Goal: Ask a question: Seek information or help from site administrators or community

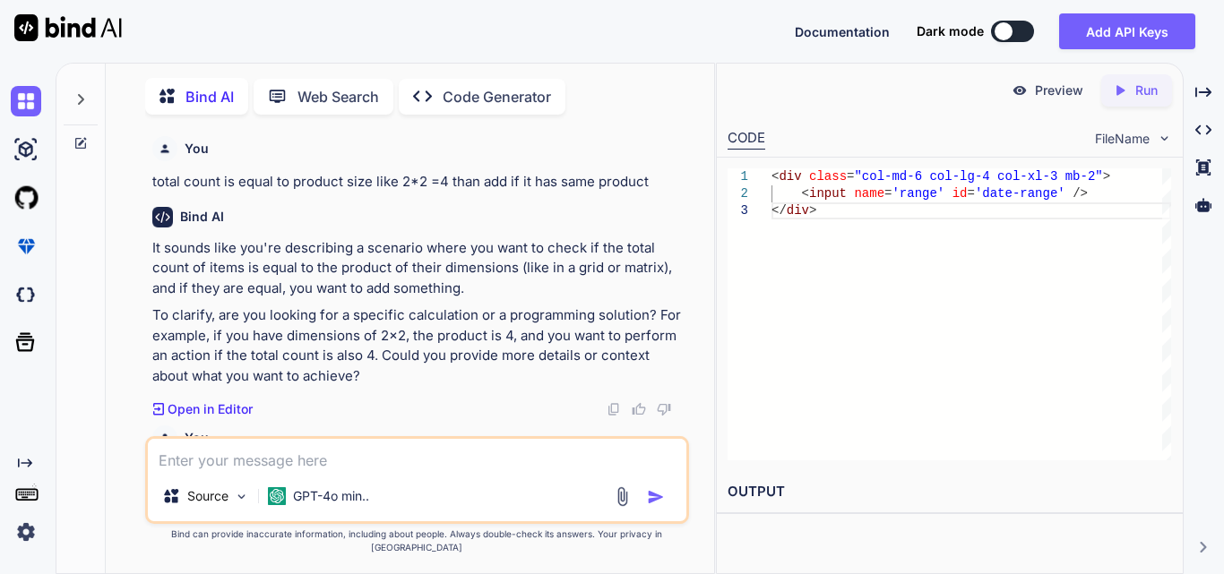
click at [215, 471] on textarea at bounding box center [417, 455] width 538 height 32
paste textarea "$('#generateExcelBtn345').click(function () { var html = '<html><body>' + $('#r…"
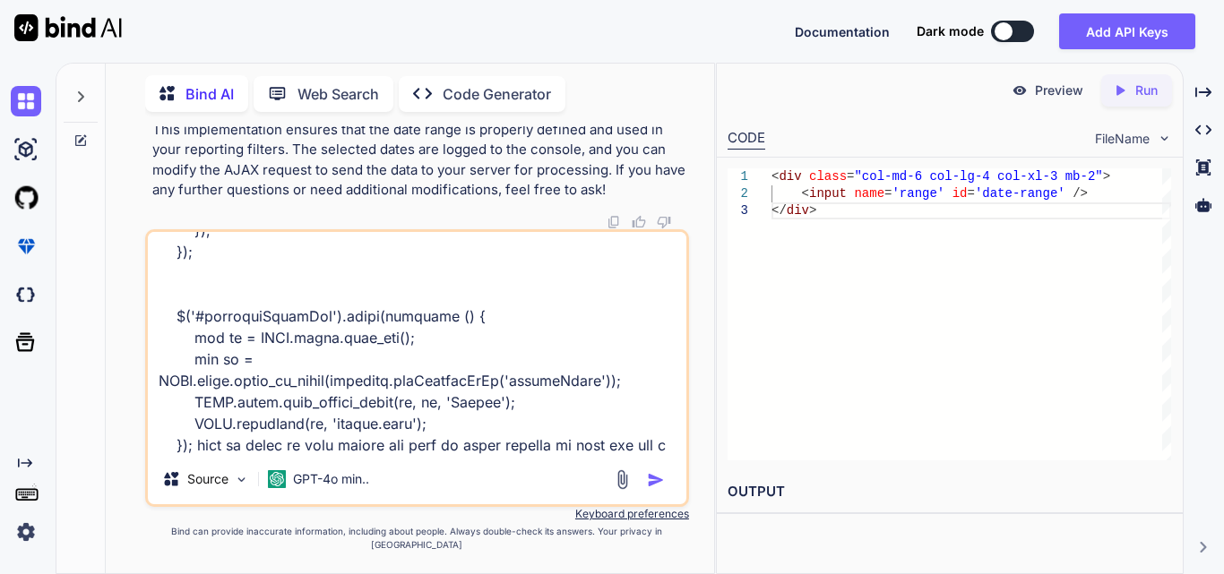
scroll to position [432, 0]
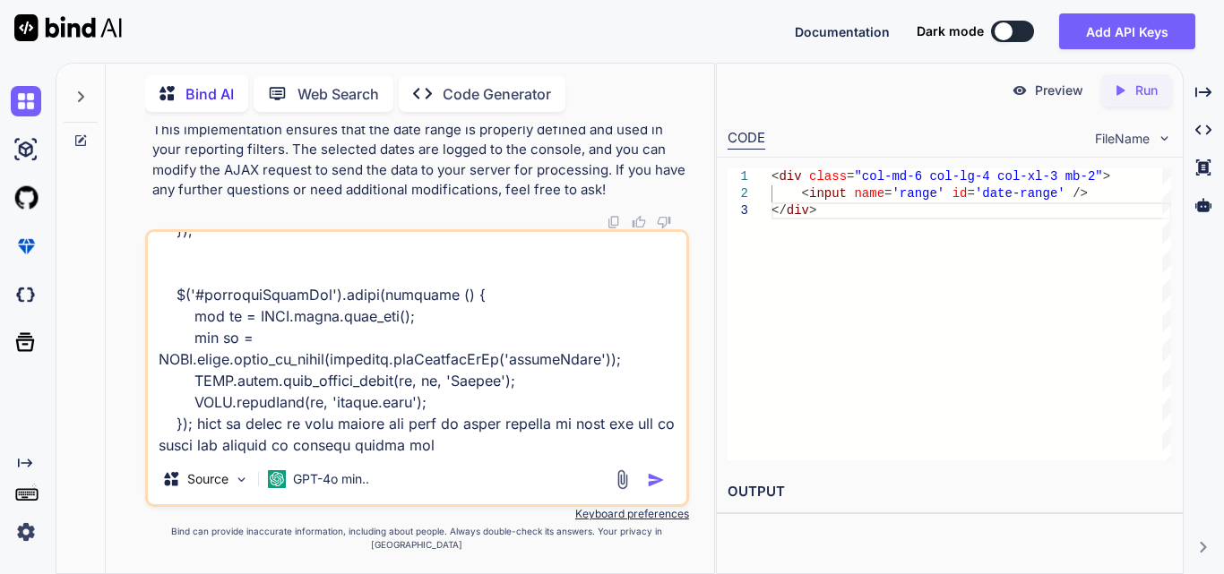
type textarea "$('#generateExcelBtn345').click(function () { var html = '<html><body>' + $('#r…"
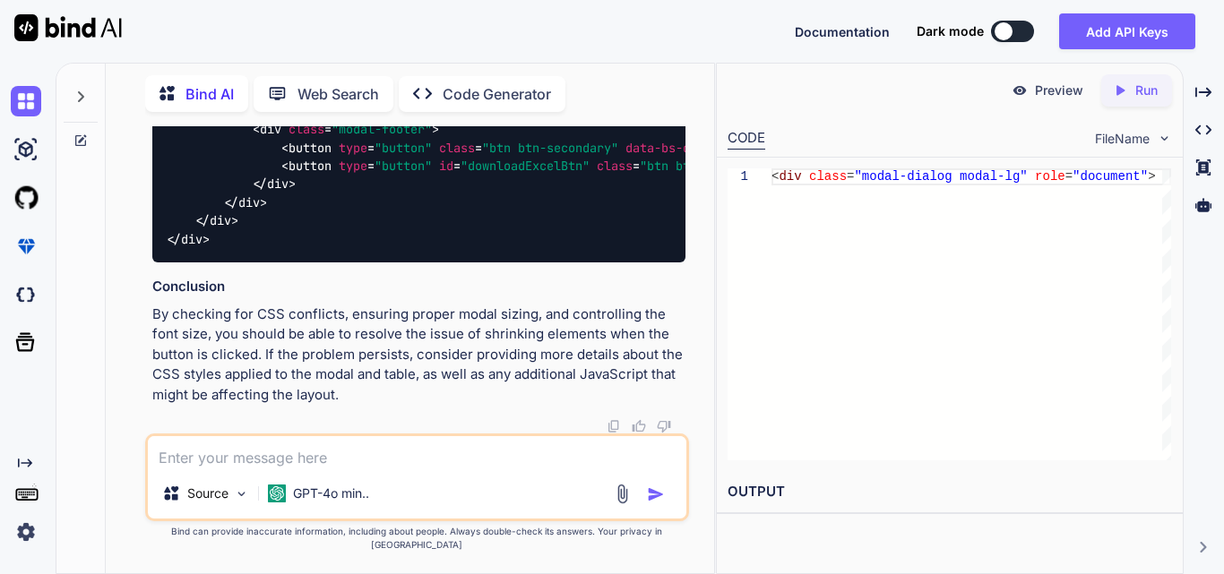
scroll to position [113965, 0]
drag, startPoint x: 179, startPoint y: 288, endPoint x: 171, endPoint y: 254, distance: 34.1
drag, startPoint x: 194, startPoint y: 317, endPoint x: 160, endPoint y: 265, distance: 62.1
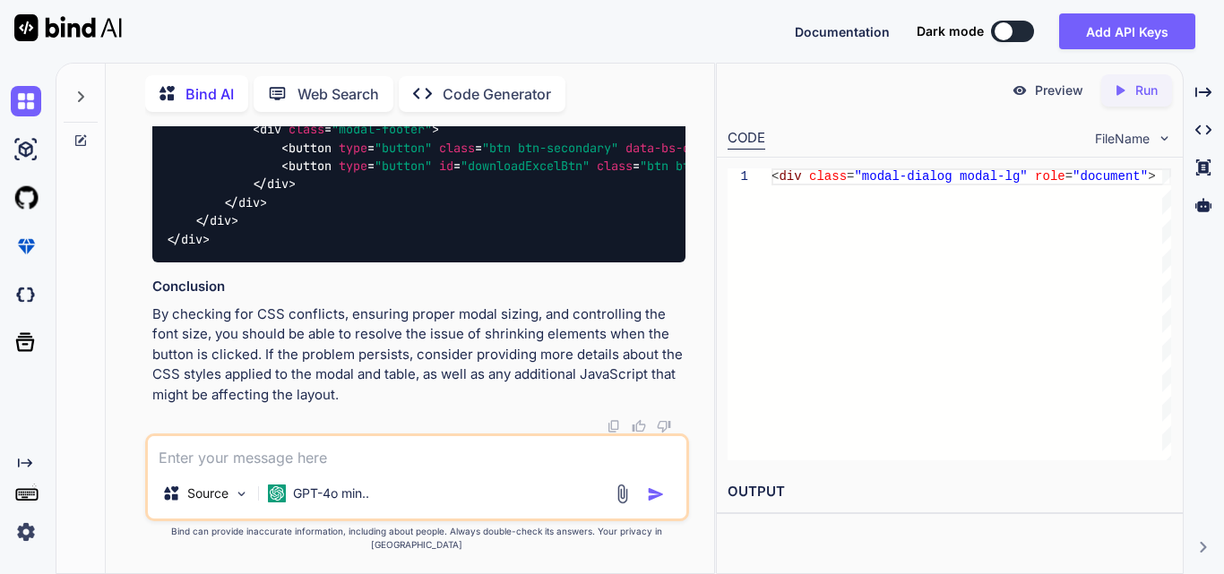
drag, startPoint x: 164, startPoint y: 348, endPoint x: 181, endPoint y: 393, distance: 48.7
click at [294, 463] on textarea at bounding box center [417, 452] width 538 height 32
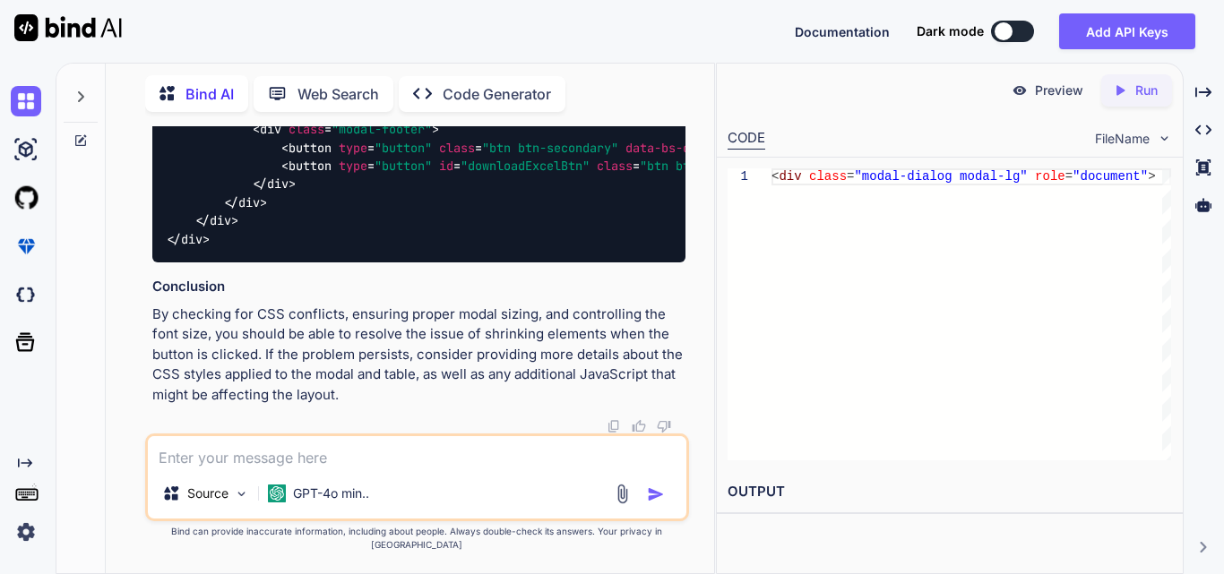
paste textarea "<html><body><table id="reportTable" class="table table-fixed"> <thead><tr id="t…"
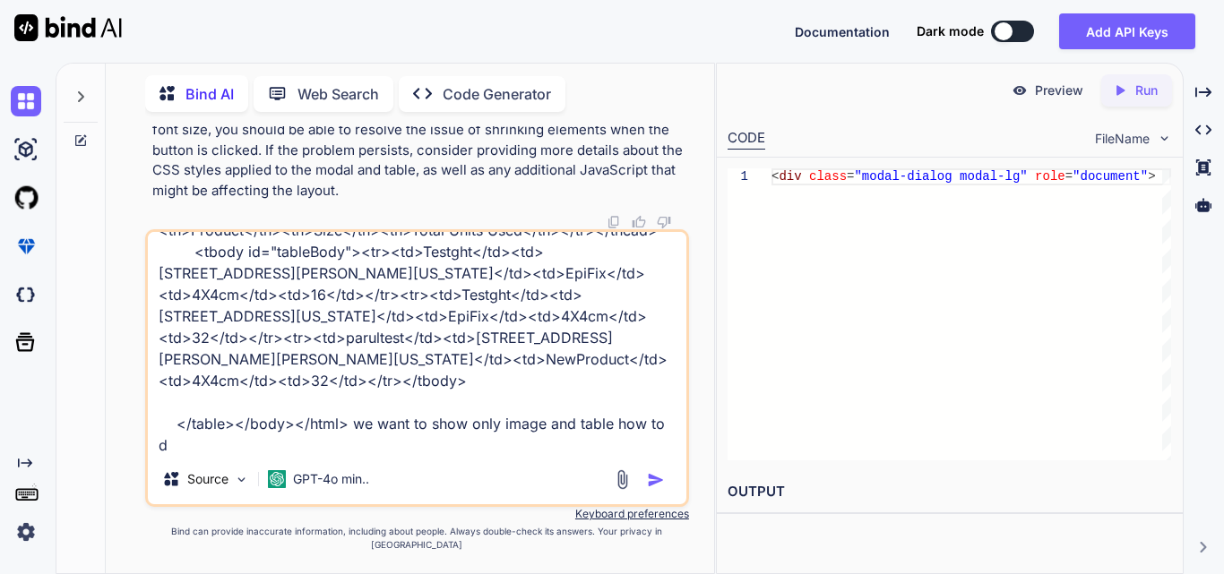
scroll to position [88, 0]
type textarea "<html><body><table id="reportTable" class="table table-fixed"> <thead><tr id="t…"
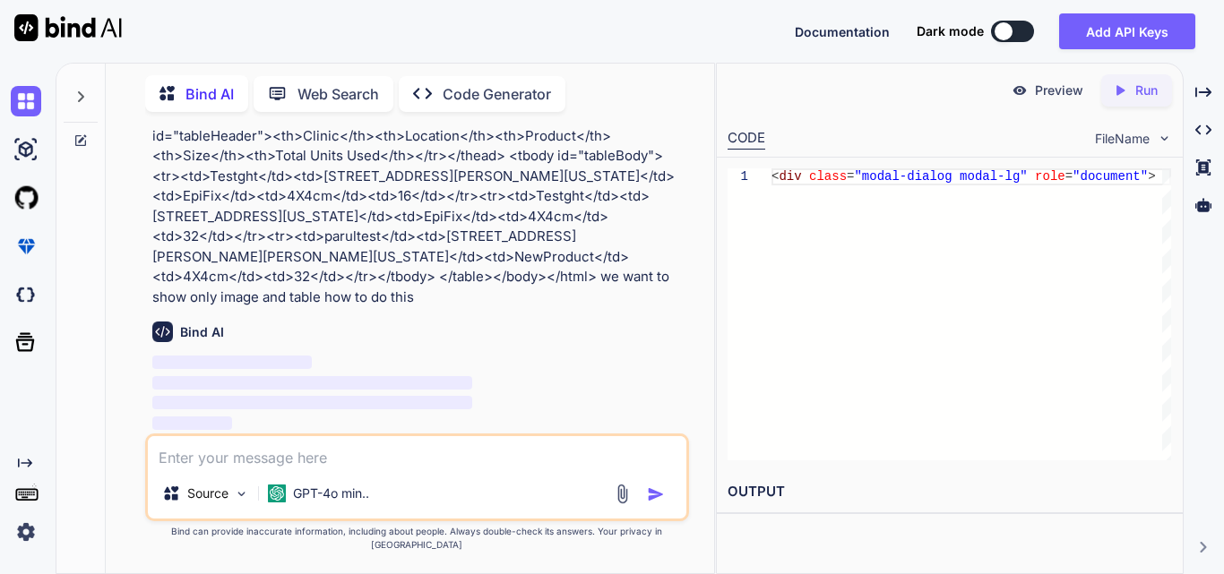
scroll to position [115053, 0]
click at [252, 468] on textarea at bounding box center [417, 452] width 538 height 32
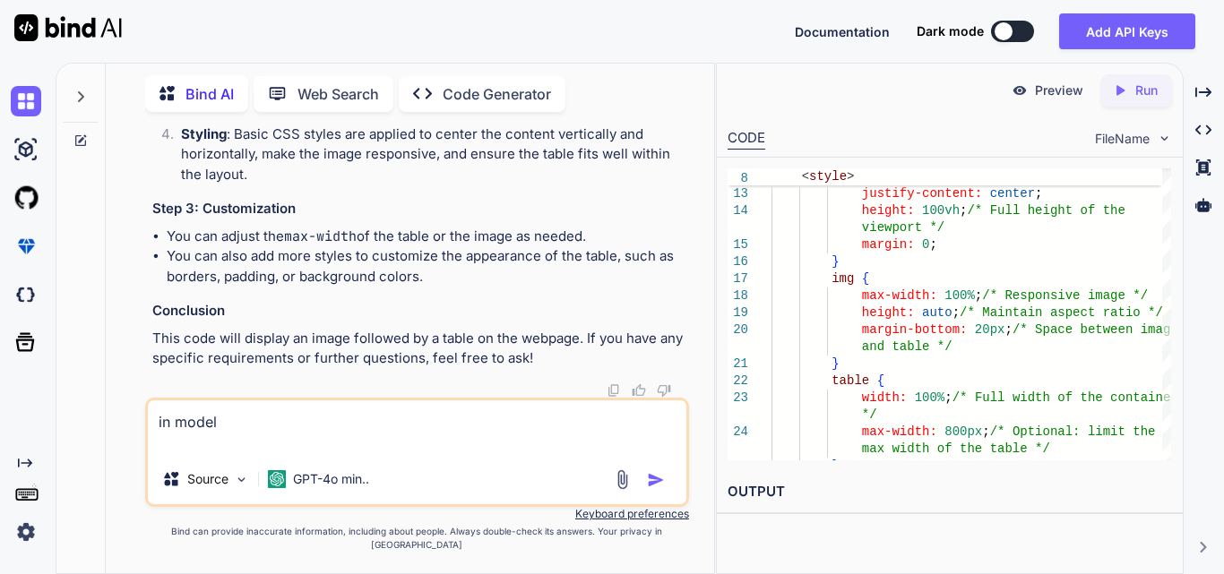
scroll to position [117001, 0]
drag, startPoint x: 511, startPoint y: 247, endPoint x: 296, endPoint y: 318, distance: 226.3
click at [297, 315] on h3 "Conclusion" at bounding box center [418, 311] width 533 height 21
click at [270, 443] on textarea "in model" at bounding box center [417, 427] width 538 height 54
drag, startPoint x: 304, startPoint y: 434, endPoint x: 97, endPoint y: 431, distance: 206.9
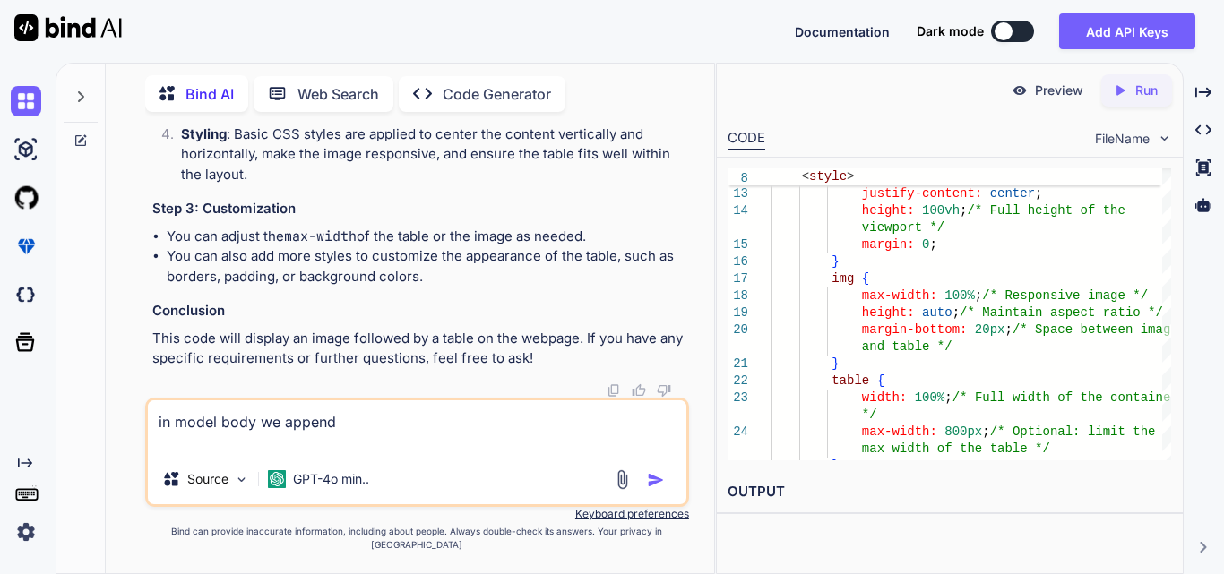
click at [97, 431] on div "Bind AI Web Search Created with Pixso. Code Generator You total count is equal …" at bounding box center [384, 317] width 657 height 512
paste textarea "<!DOCTYPE html> <html> <head> <style> body { font-family: Arial, sans-serif; ma…"
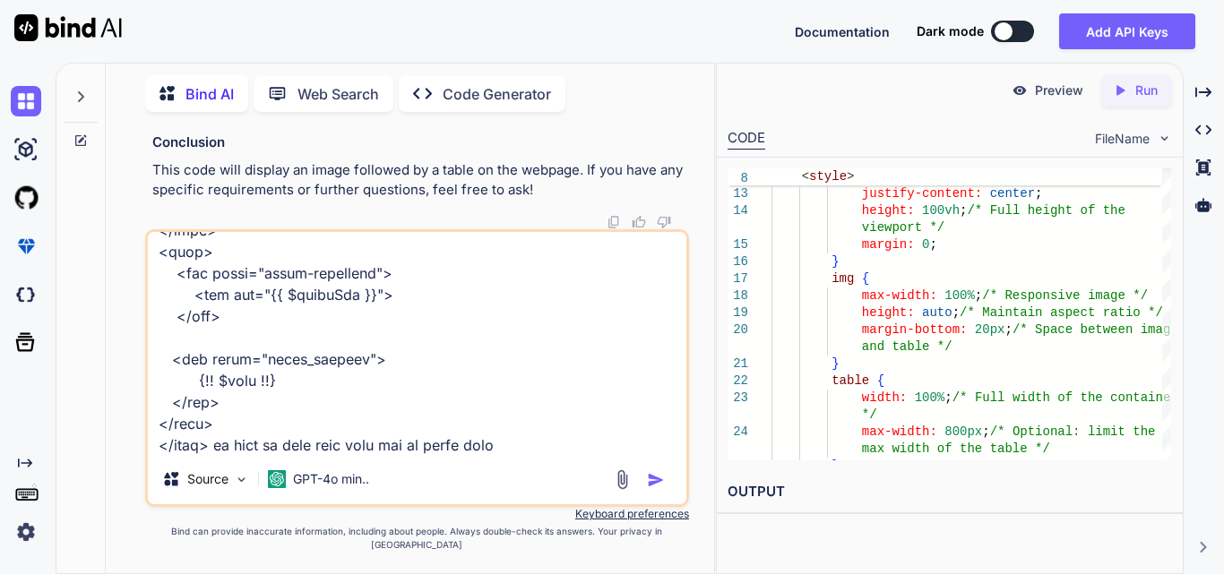
click at [910, 535] on div "Preview Created with Pixso. Run CODE FileName 12 13 14 15 16 17 18 19 20 21 22 …" at bounding box center [950, 318] width 468 height 511
click at [523, 454] on textarea at bounding box center [417, 343] width 538 height 222
click at [219, 454] on textarea at bounding box center [417, 343] width 538 height 222
paste textarea "$('#generateExcelBtn345').click(function () { var html = '<html><body>' + $('#r…"
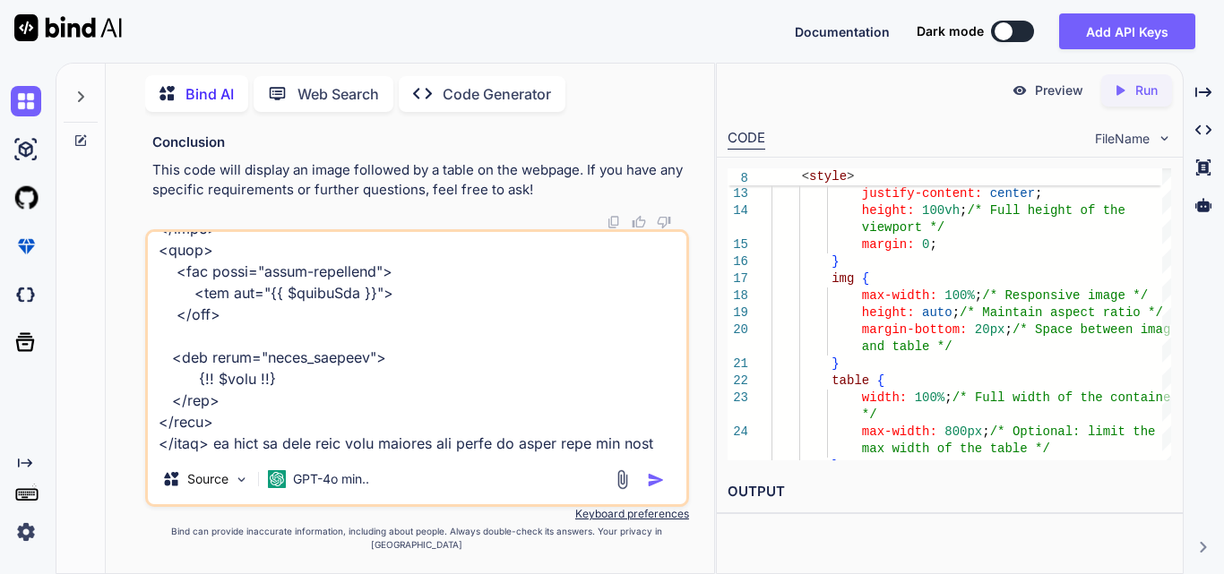
type textarea "<!DOCTYPE html> <html> <head> <style> body { font-family: Arial, sans-serif; ma…"
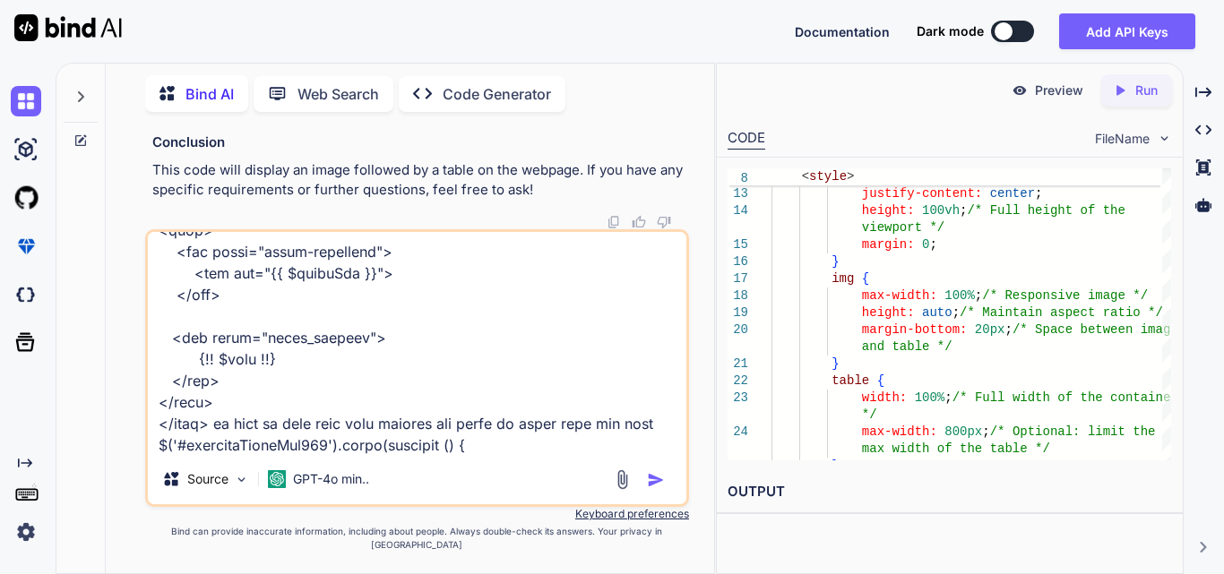
scroll to position [1679, 0]
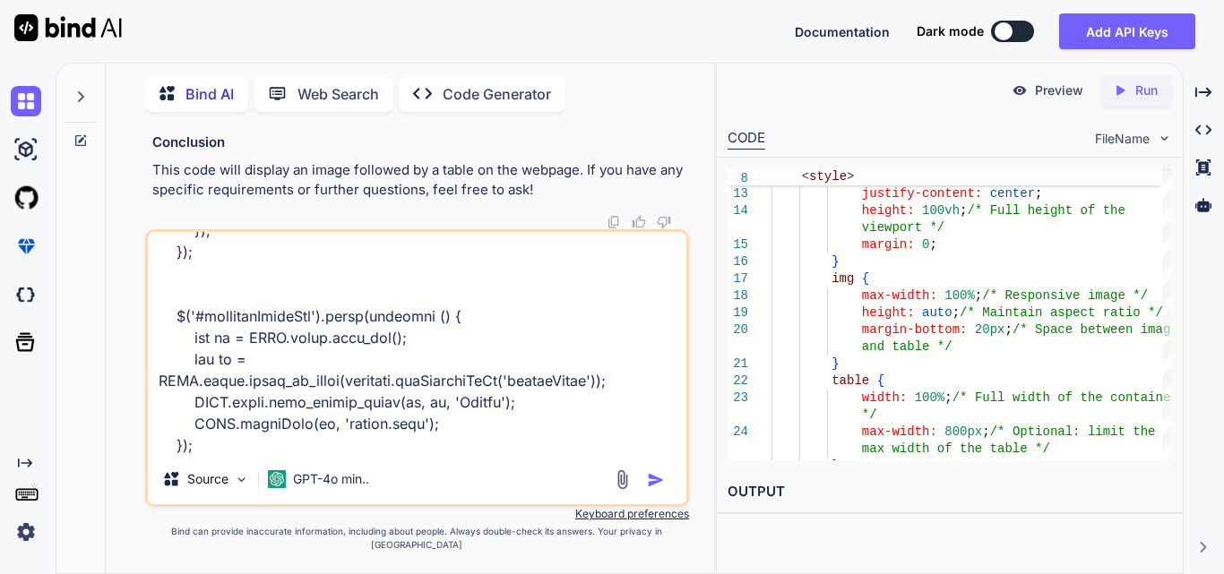
click at [244, 454] on textarea at bounding box center [417, 343] width 538 height 222
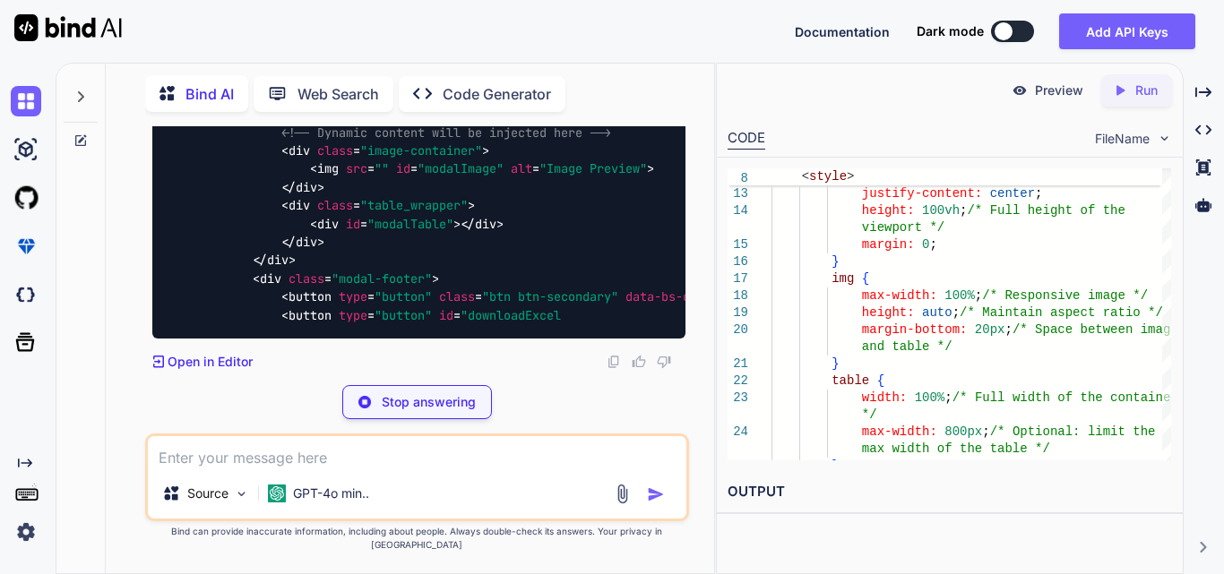
scroll to position [118206, 0]
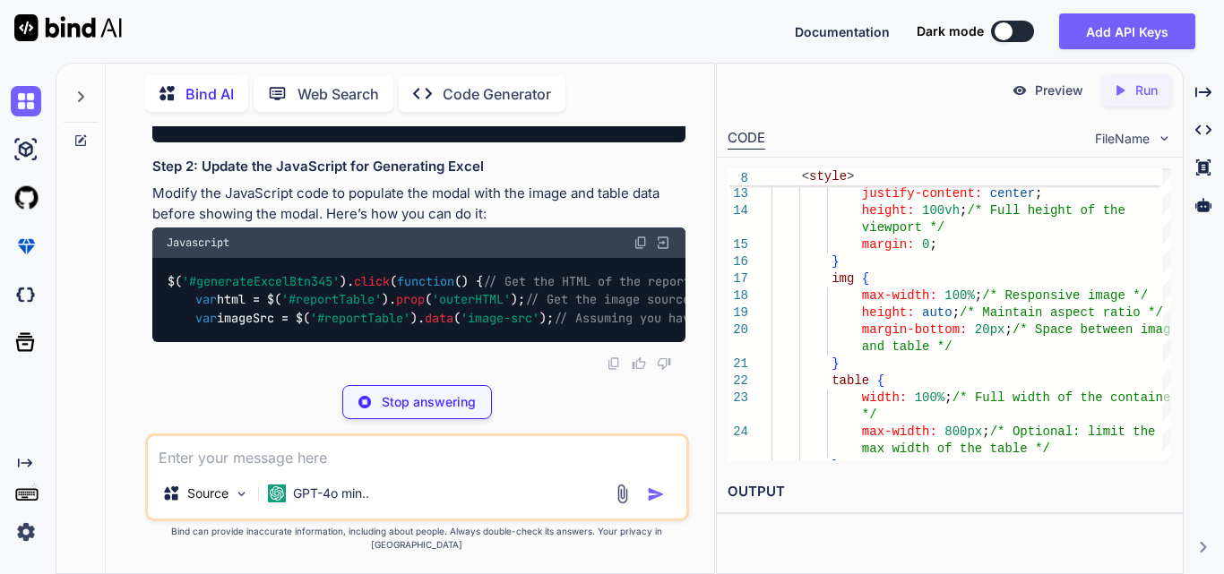
drag, startPoint x: 309, startPoint y: 176, endPoint x: 521, endPoint y: 172, distance: 212.3
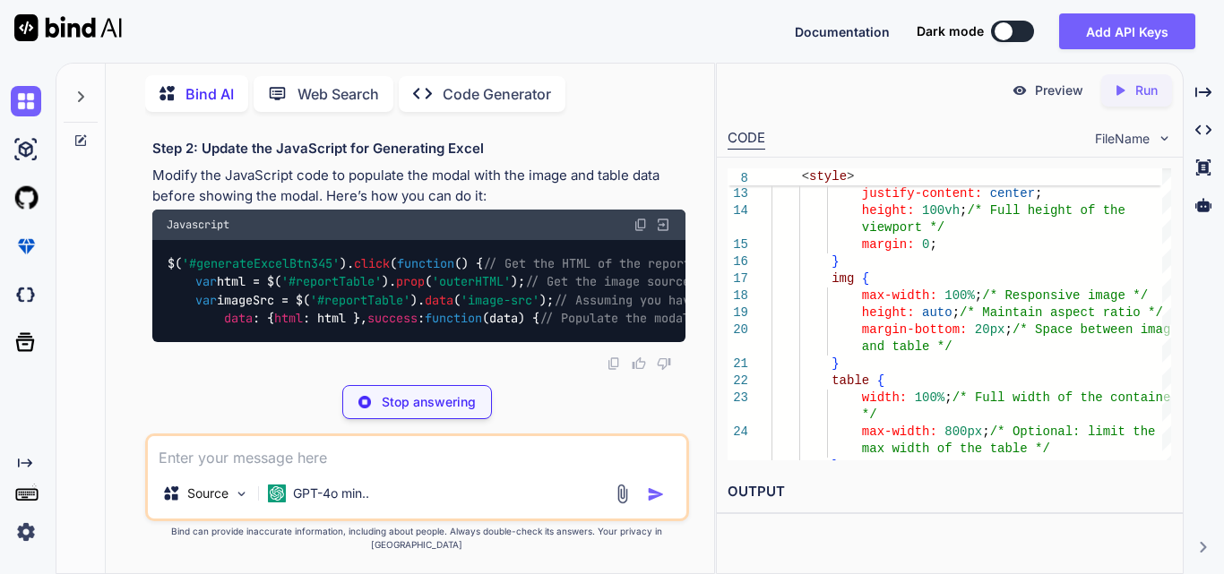
scroll to position [118716, 0]
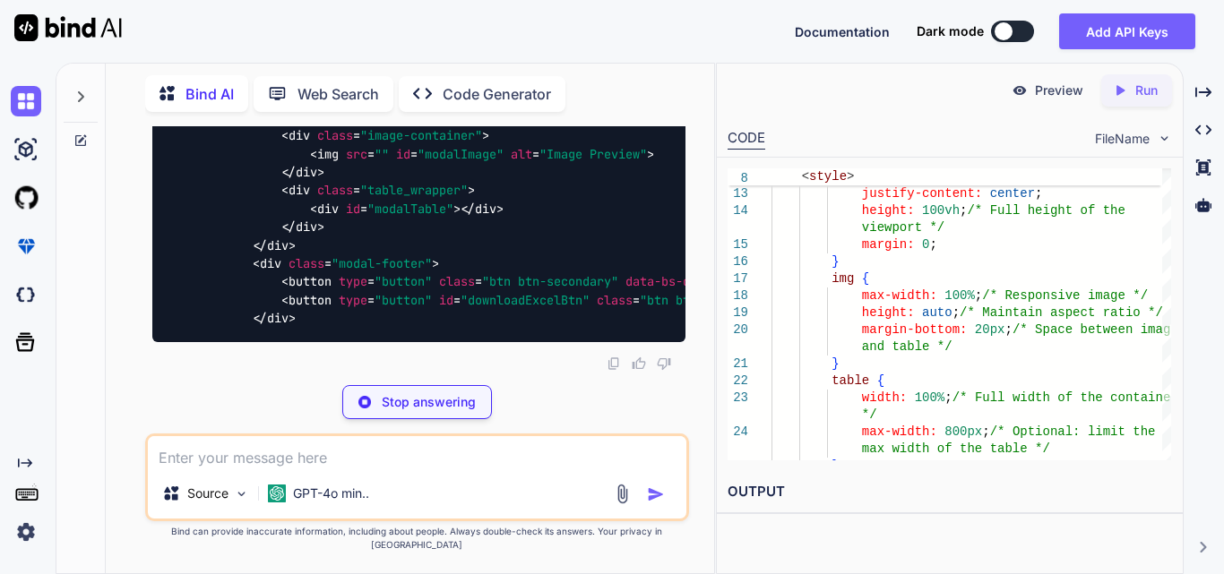
drag, startPoint x: 230, startPoint y: 309, endPoint x: 537, endPoint y: 331, distance: 307.1
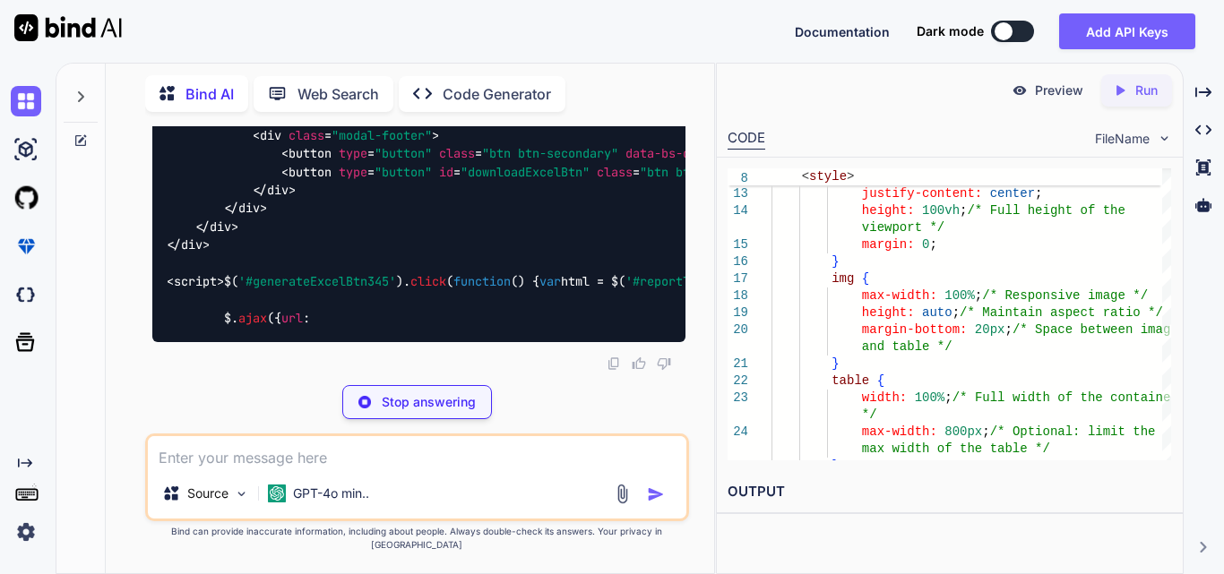
scroll to position [117910, 0]
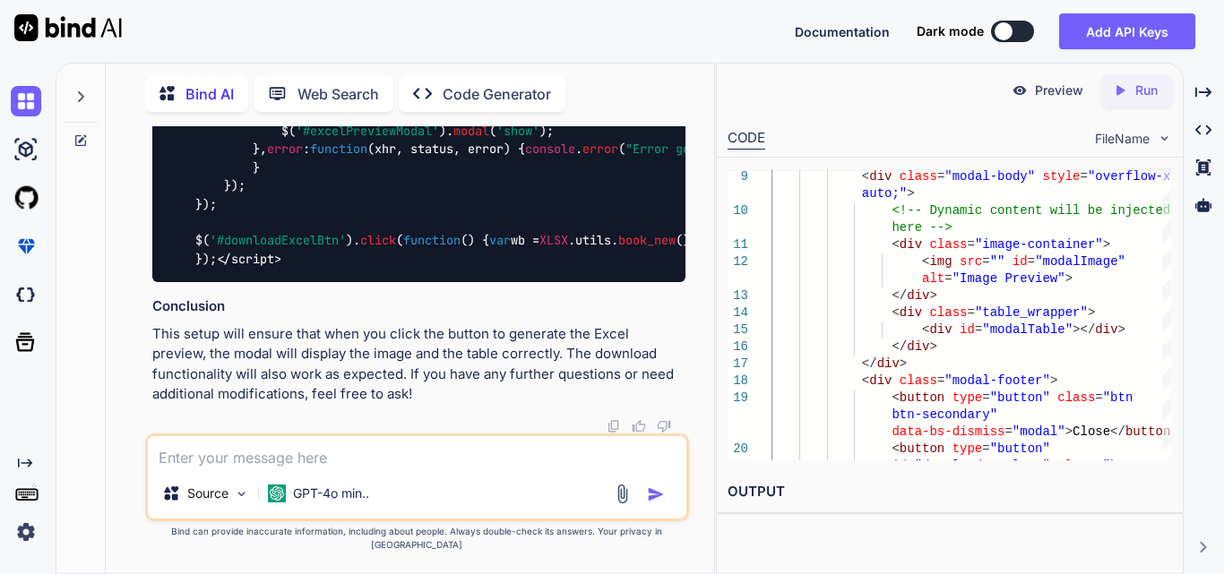
click at [281, 459] on textarea at bounding box center [417, 452] width 538 height 32
click at [274, 458] on textarea "without using blade" at bounding box center [417, 452] width 538 height 32
drag, startPoint x: 338, startPoint y: 469, endPoint x: 91, endPoint y: 455, distance: 246.7
click at [91, 455] on div "Bind AI Web Search Created with Pixso. Code Generator You total count is equal …" at bounding box center [384, 317] width 657 height 512
paste textarea "public function generateReportAsExcel(Request $request) { try { $html = $reques…"
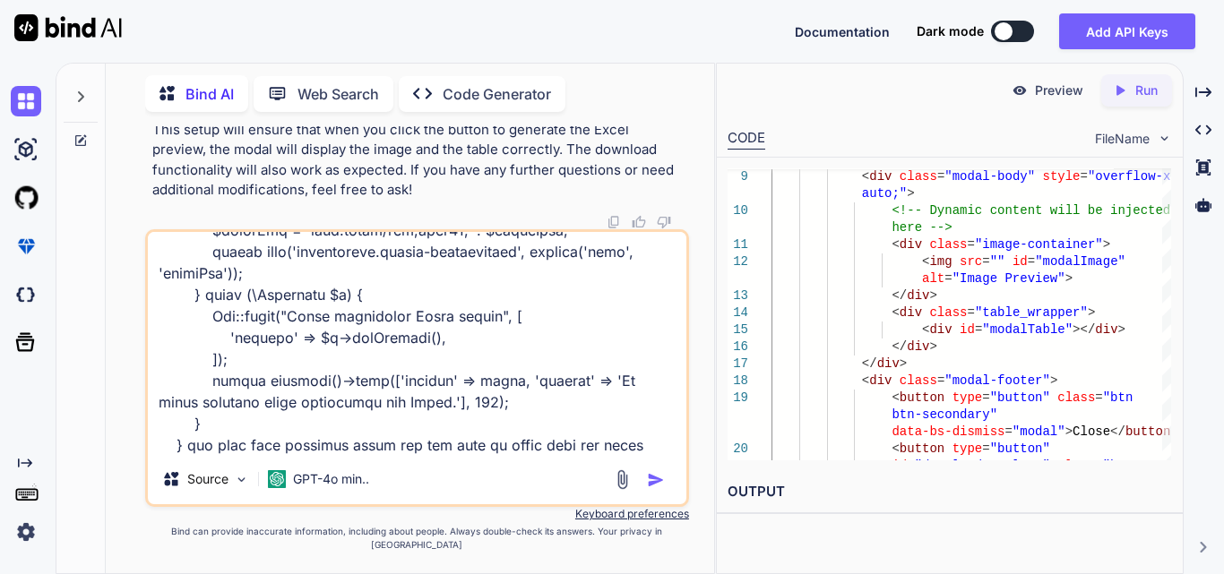
scroll to position [324, 0]
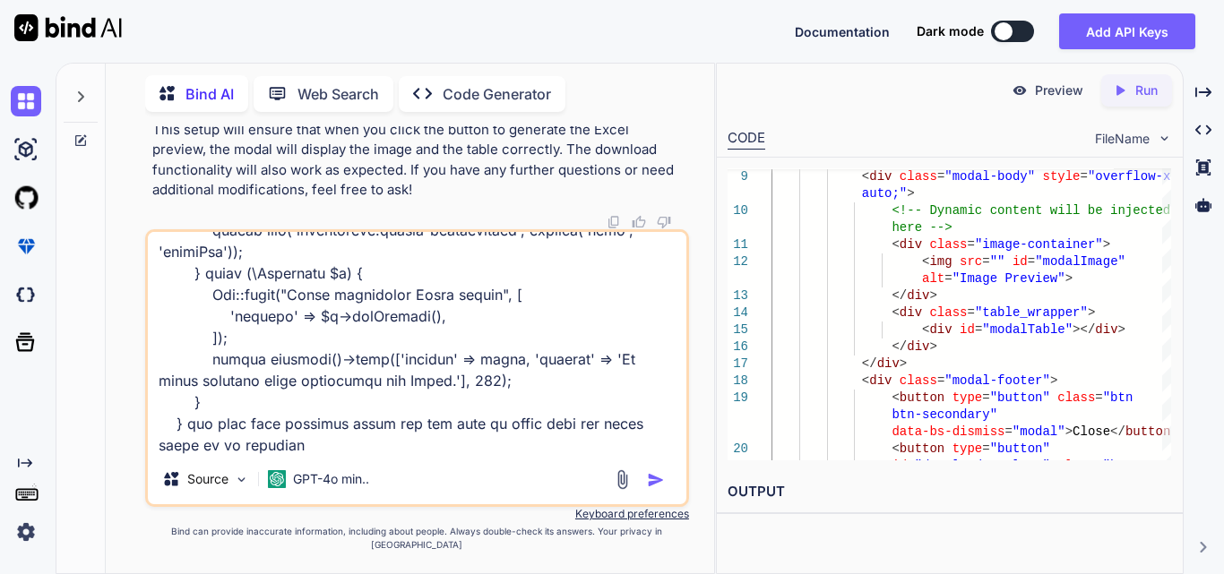
type textarea "public function generateReportAsExcel(Request $request) { try { $html = $reques…"
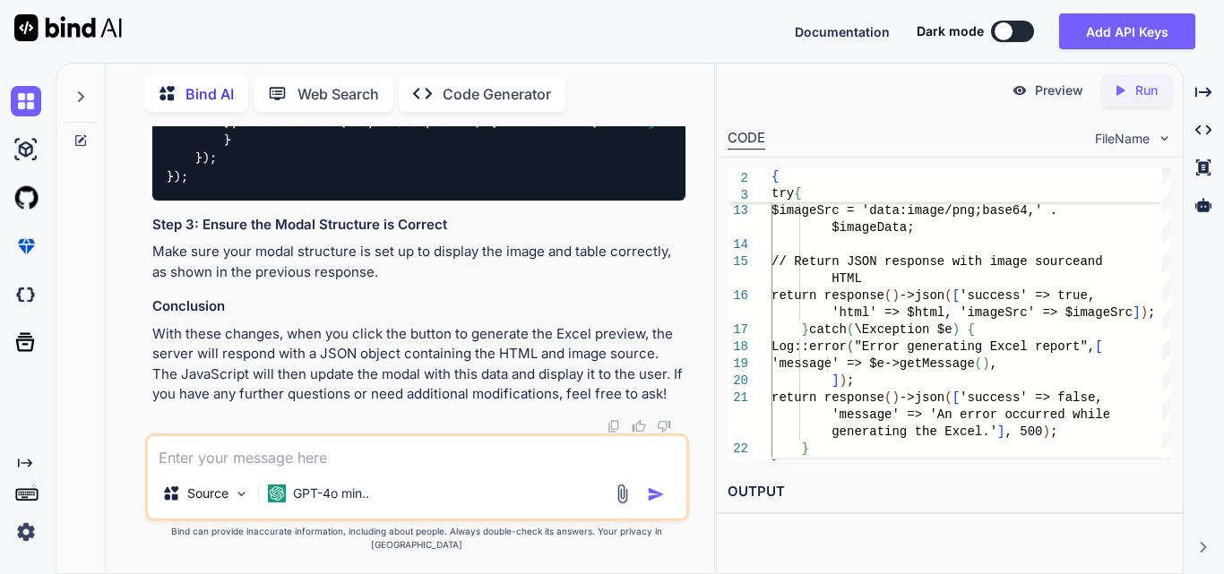
scroll to position [121256, 0]
drag, startPoint x: 222, startPoint y: 322, endPoint x: 676, endPoint y: 316, distance: 454.1
copy code "return response ()-> json ([ 'success' => true , 'html' => $html , 'imageSrc' =…"
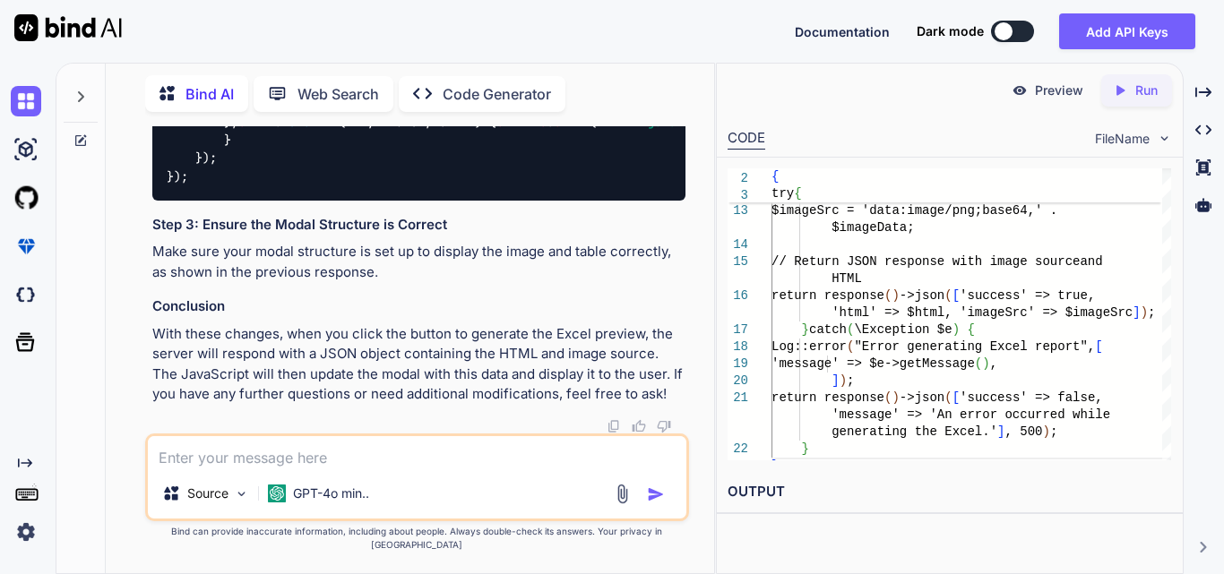
scroll to position [121794, 0]
drag, startPoint x: 275, startPoint y: 266, endPoint x: 566, endPoint y: 296, distance: 292.7
copy code "$( '#modalTable' ). html (response. html ); // Set the table HTML $( '#modalIma…"
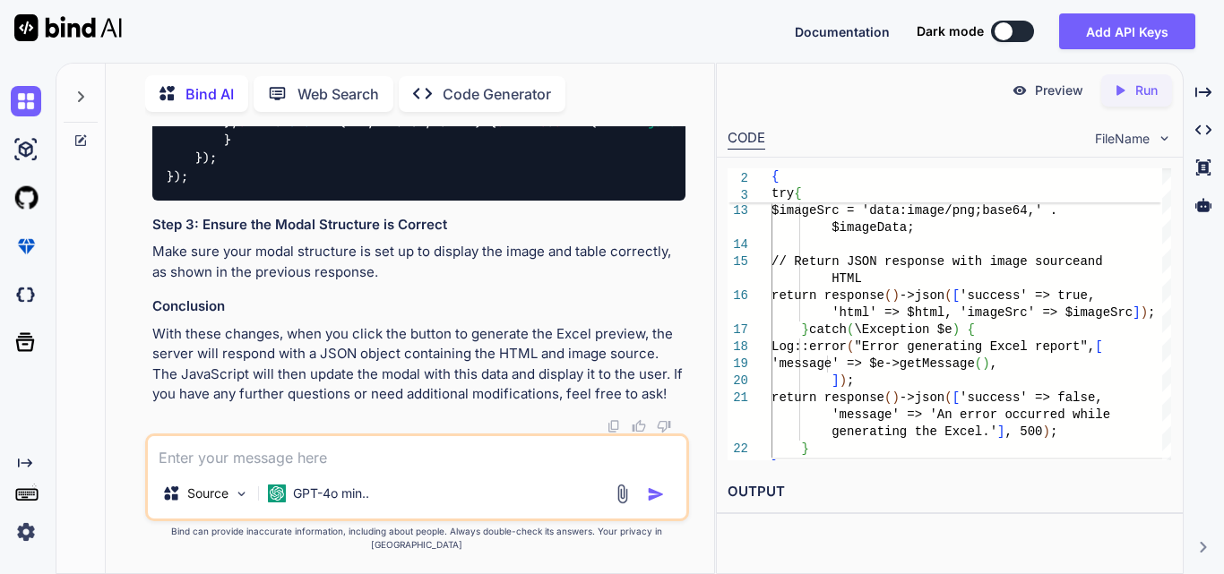
click at [408, 465] on textarea at bounding box center [417, 452] width 538 height 32
type textarea "give the model structure according to this"
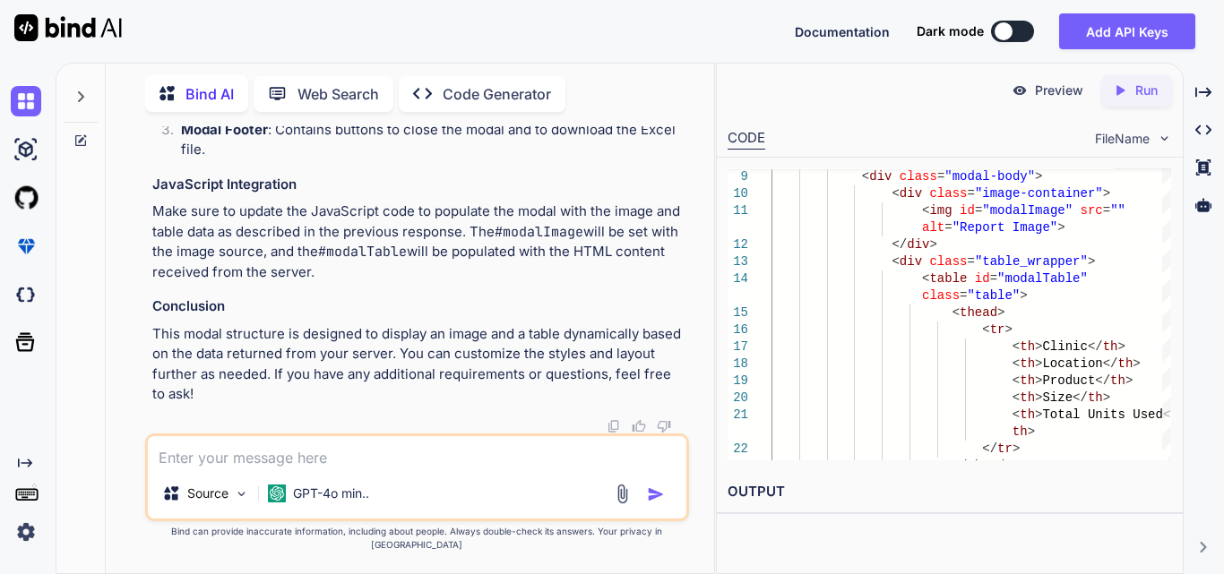
scroll to position [122726, 0]
click at [360, 468] on textarea at bounding box center [417, 452] width 538 height 32
type textarea "table"
drag, startPoint x: 193, startPoint y: 466, endPoint x: 149, endPoint y: 468, distance: 44.0
click at [149, 468] on textarea "table" at bounding box center [417, 452] width 538 height 32
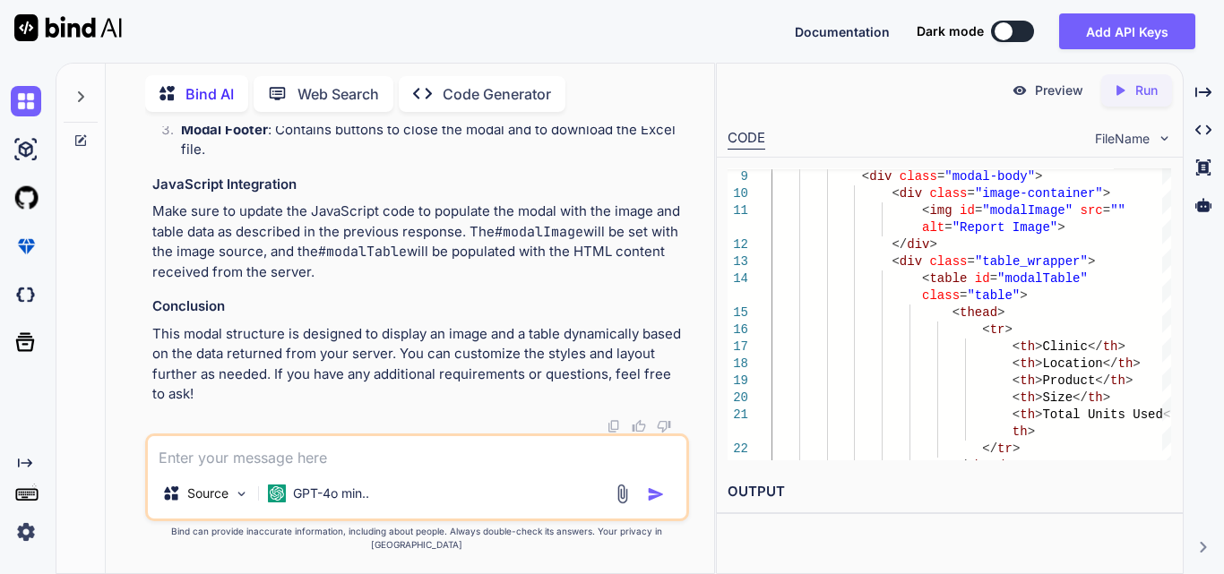
drag, startPoint x: 425, startPoint y: 218, endPoint x: 348, endPoint y: 289, distance: 105.2
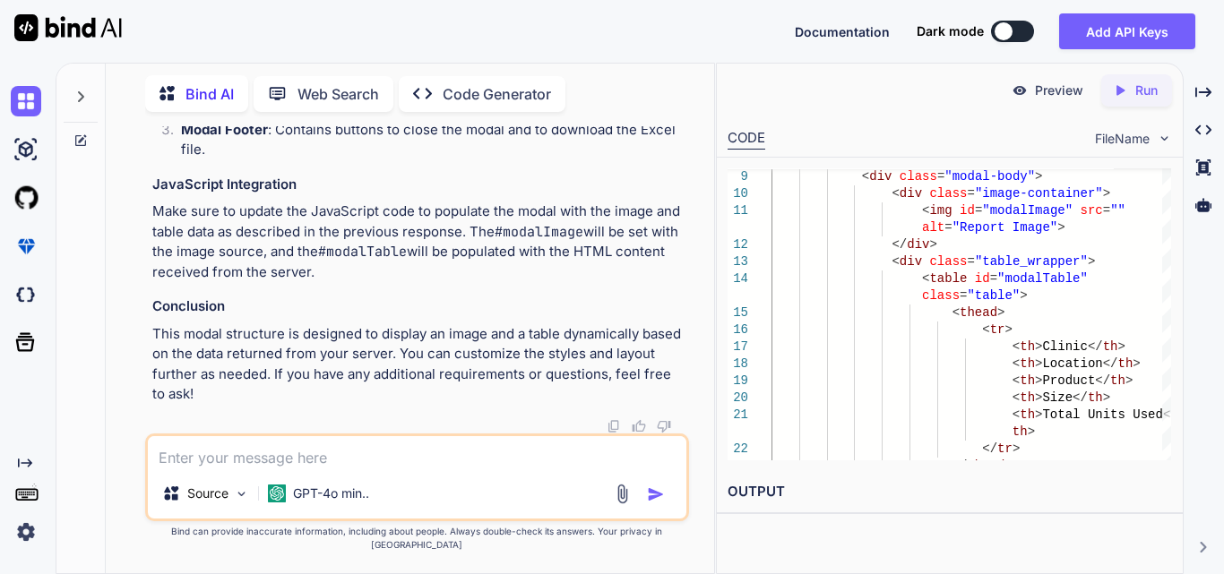
drag, startPoint x: 250, startPoint y: 202, endPoint x: 306, endPoint y: 333, distance: 142.4
copy code "< div class = "modal-body" style = "overflow-x: auto;" > < div class = "image-c…"
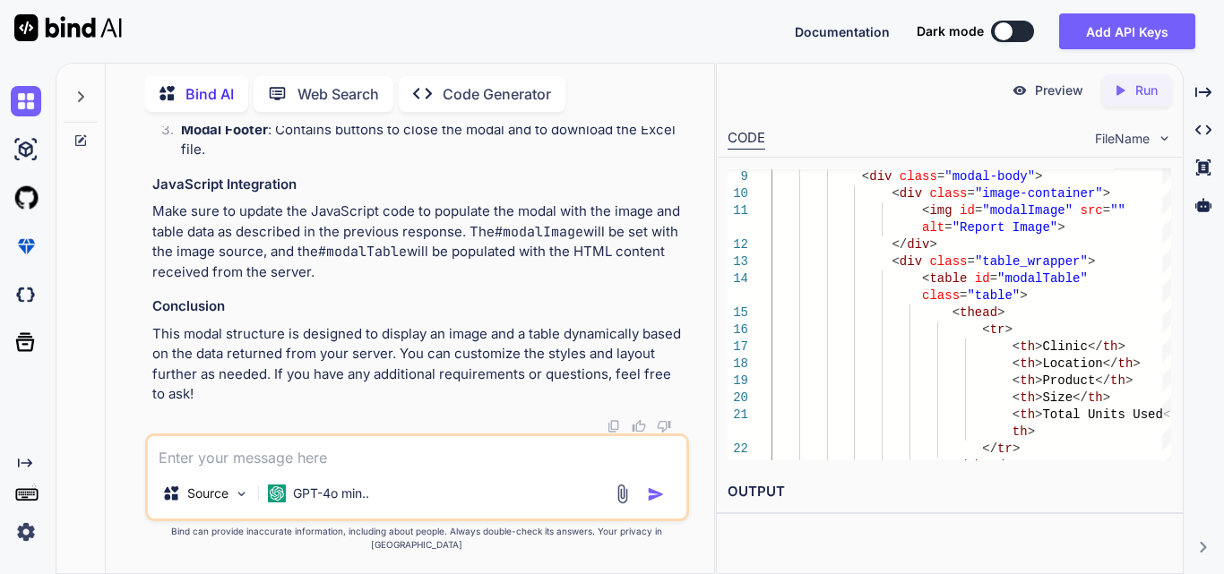
copy code "< div class = "modal-body" style = "overflow-x: auto;" > < div class = "image-c…"
click at [378, 461] on textarea at bounding box center [417, 452] width 538 height 32
paste textarea "public function generateReportAsExcel(Request $request) { try { $html = $reques…"
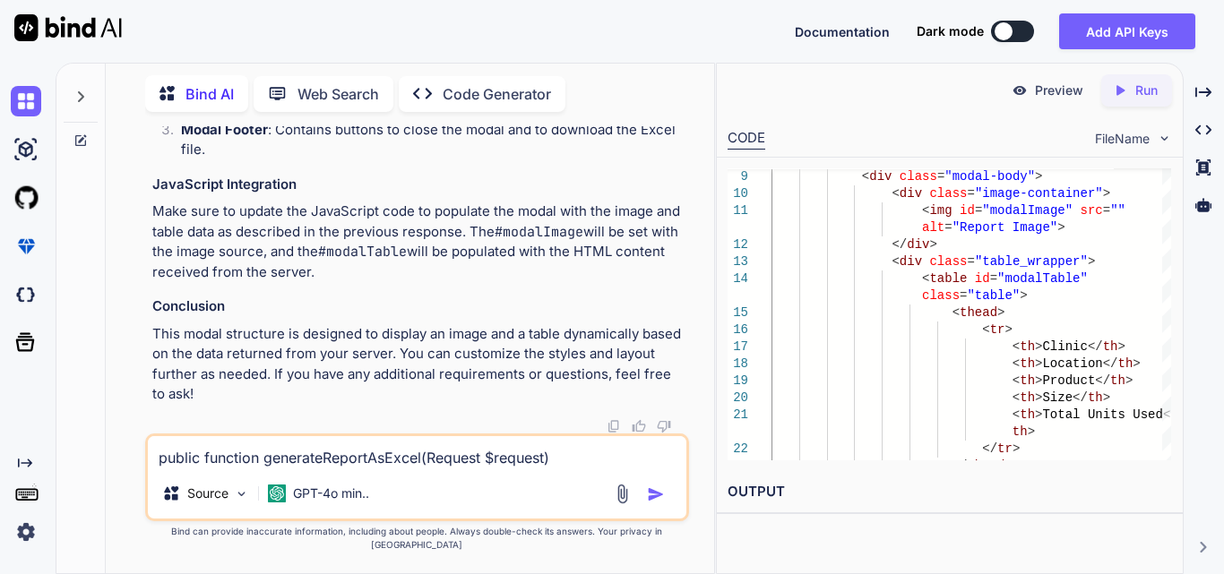
scroll to position [303, 0]
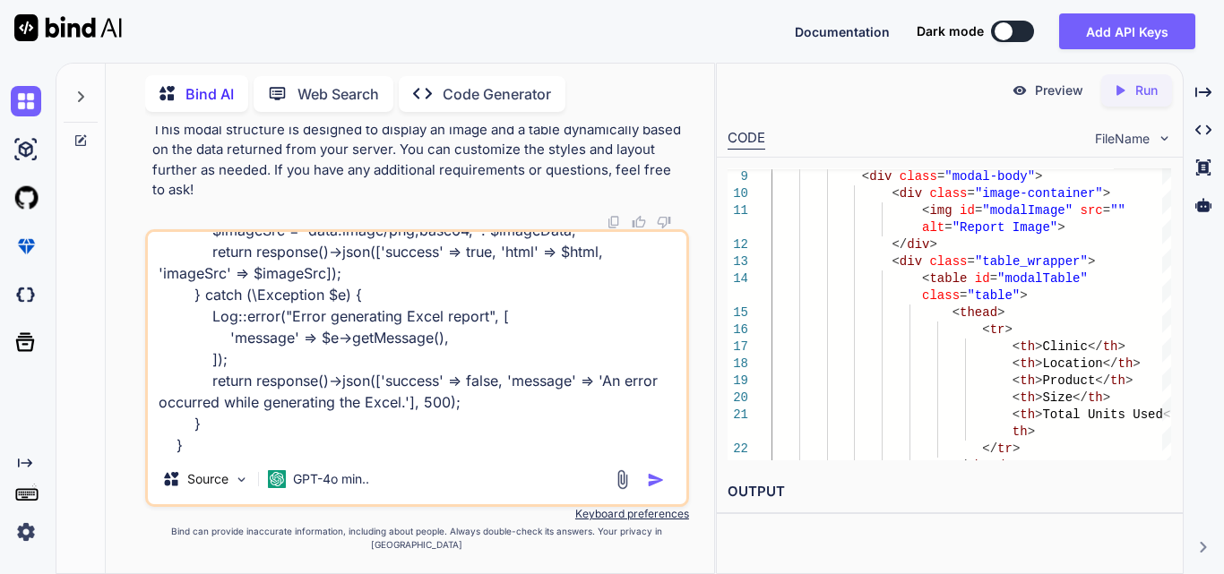
paste textarea "$('#generateExcelBtn345').click(function () { var html = '<html><body>' + $('#r…"
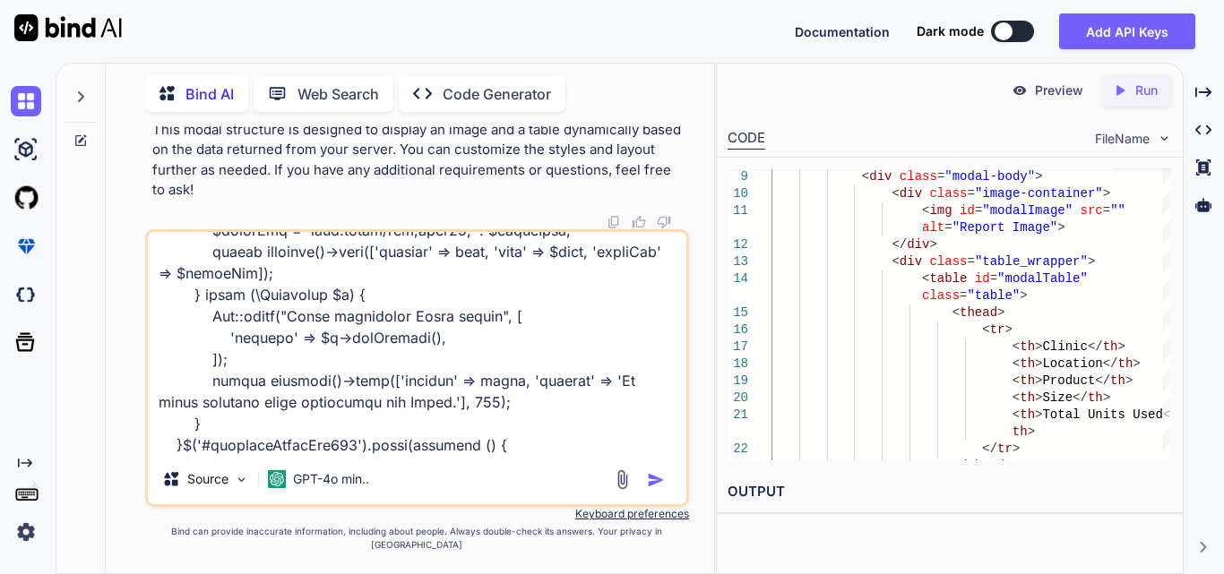
scroll to position [948, 0]
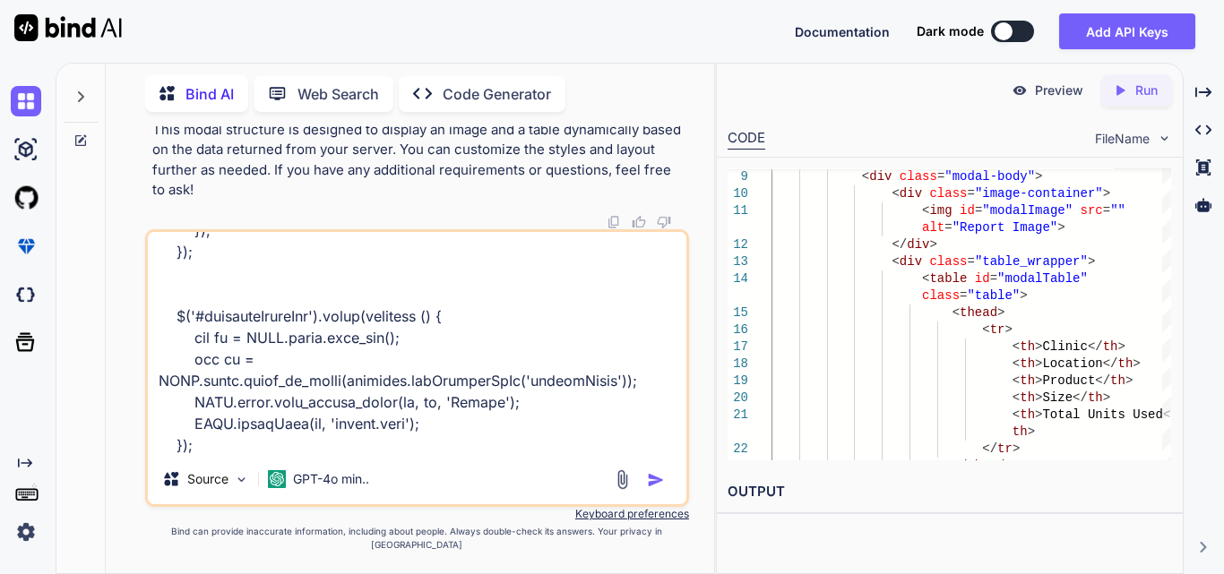
paste textarea "<div class="modal fade" id="excelPreviewModal" tabindex="-1" aria-labelledby="e…"
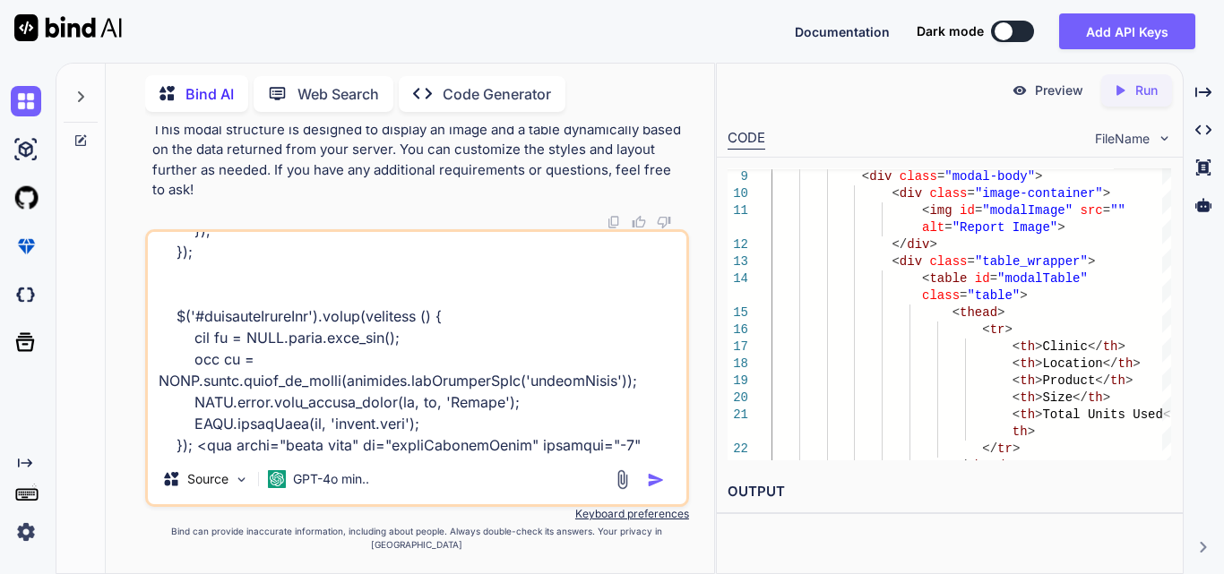
scroll to position [1657, 0]
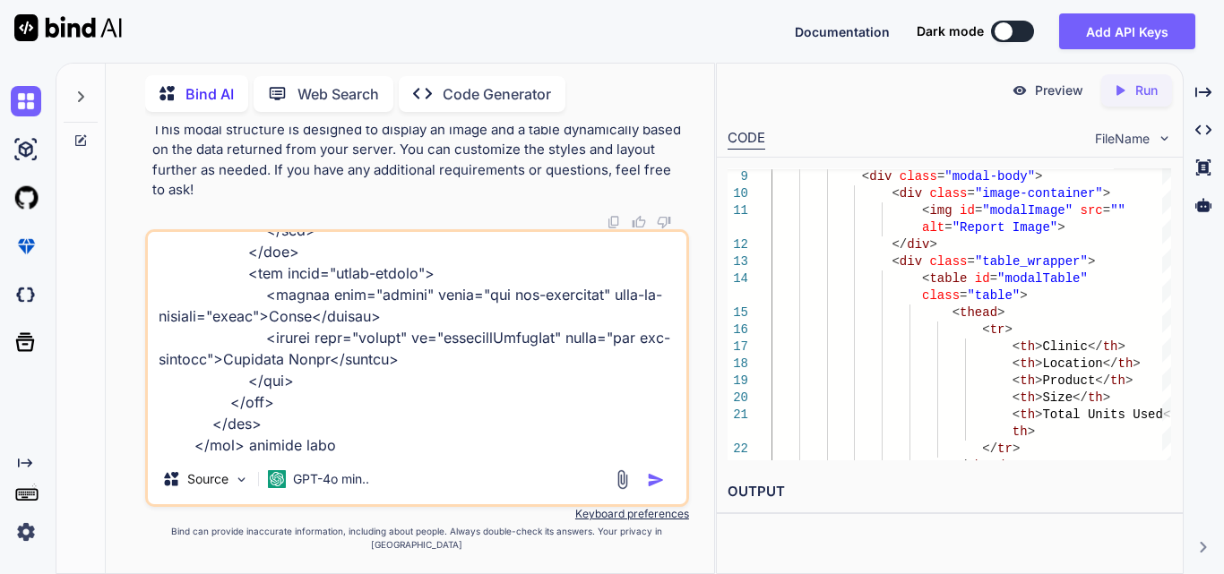
type textarea "public function generateReportAsExcel(Request $request) { try { $html = $reques…"
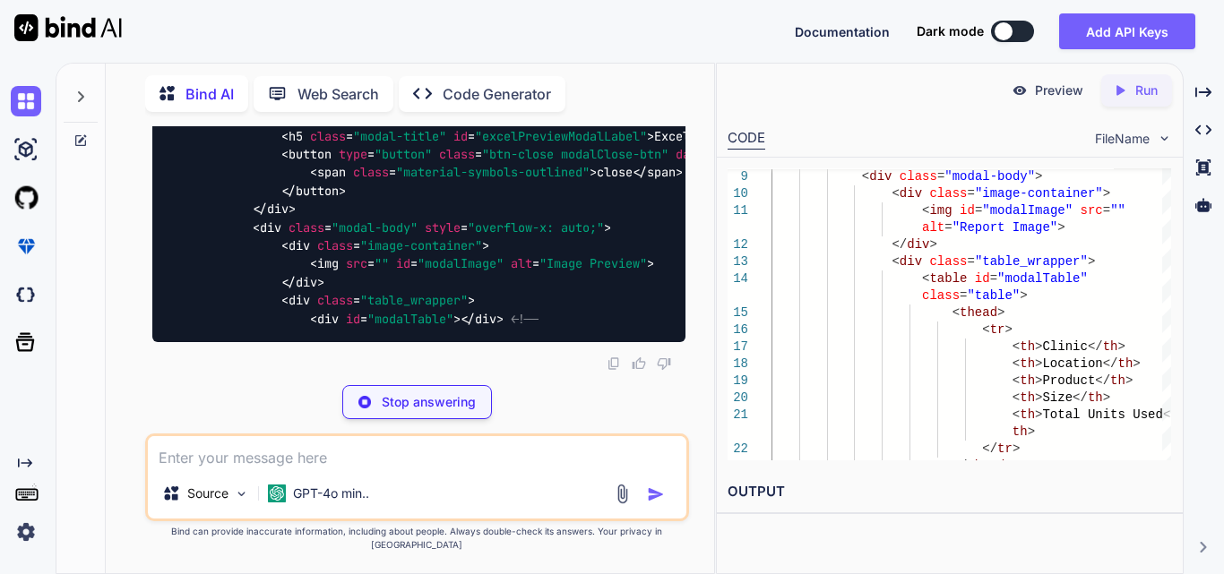
scroll to position [124959, 0]
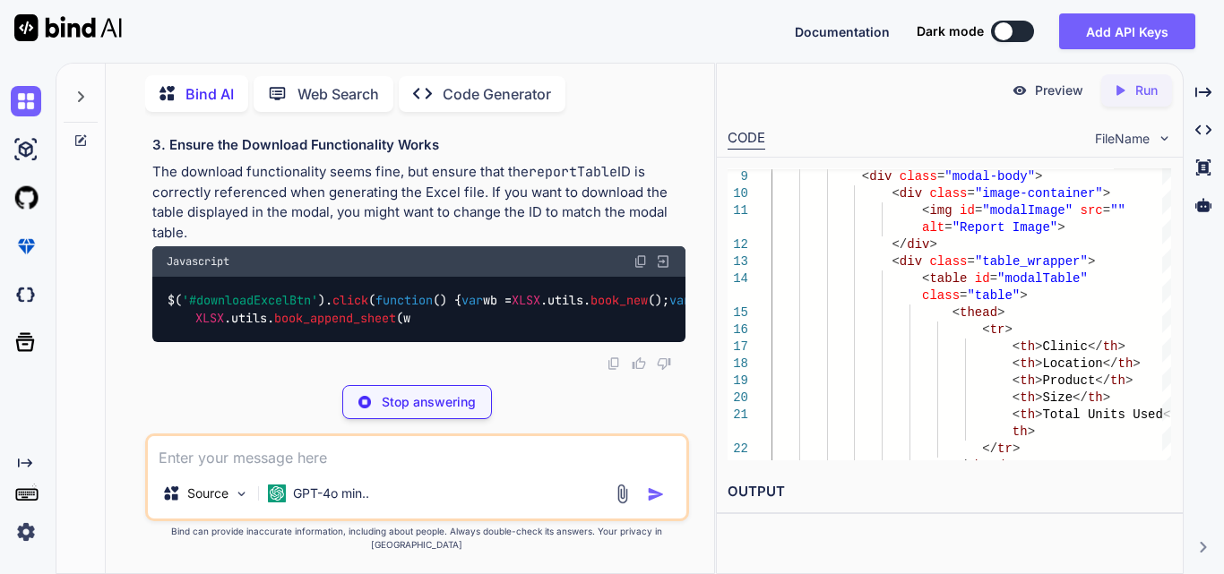
drag, startPoint x: 254, startPoint y: 186, endPoint x: 295, endPoint y: 316, distance: 136.0
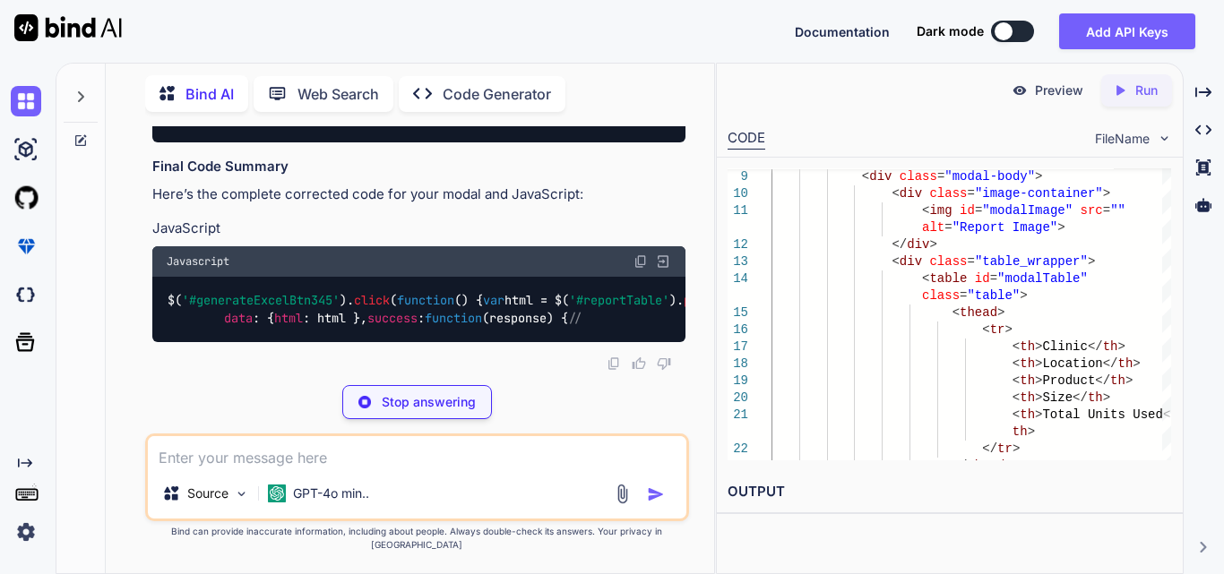
scroll to position [124780, 0]
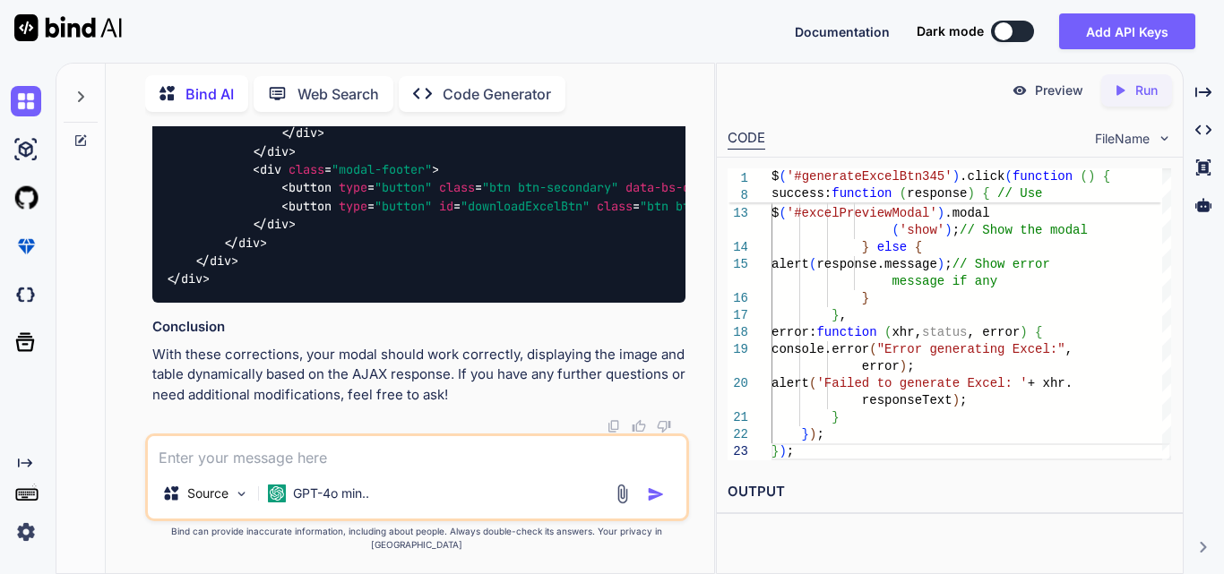
scroll to position [125317, 0]
click at [382, 459] on textarea at bounding box center [417, 452] width 538 height 32
type textarea "can we do using blade file"
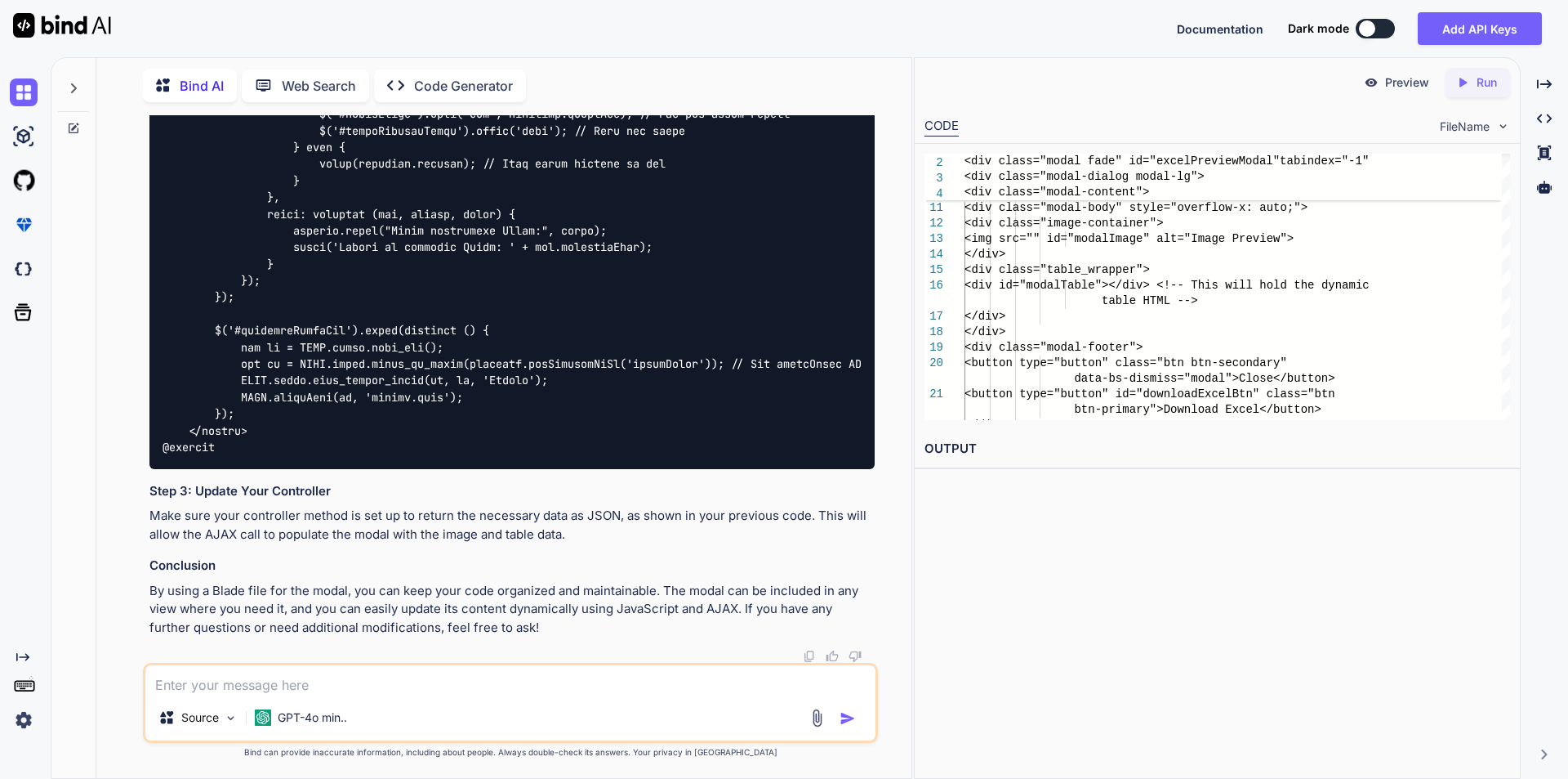
scroll to position [108446, 0]
